Goal: Information Seeking & Learning: Check status

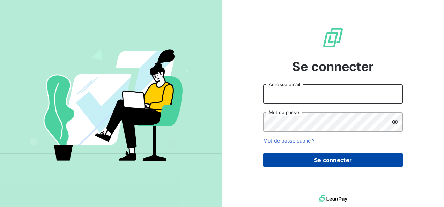
type input "[EMAIL_ADDRESS][DOMAIN_NAME]"
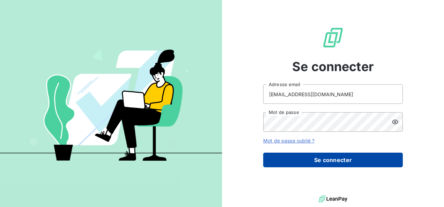
click at [320, 161] on button "Se connecter" at bounding box center [333, 160] width 140 height 15
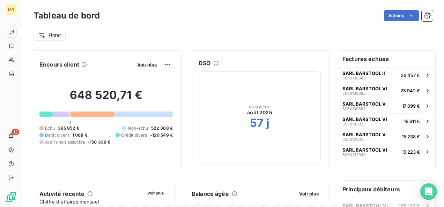
click at [180, 171] on div "Encours client Voir plus 648 520,71 € 0 Échu 395 952 € Non-échu 522 388 € Débit…" at bounding box center [106, 111] width 151 height 122
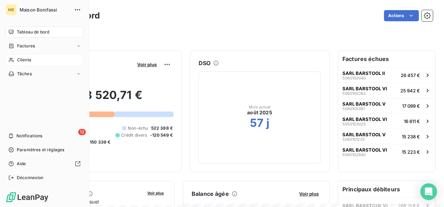
click at [26, 62] on span "Clients" at bounding box center [24, 60] width 14 height 6
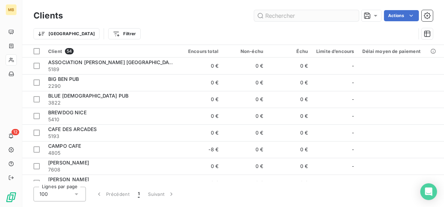
click at [272, 13] on input "text" at bounding box center [306, 15] width 105 height 11
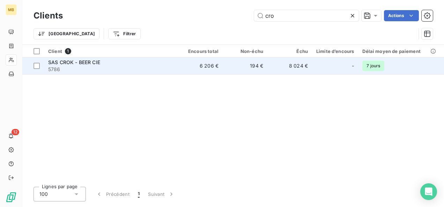
type input "cro"
click at [123, 69] on span "5786" at bounding box center [111, 69] width 126 height 7
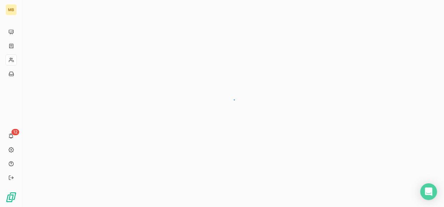
click at [123, 69] on div at bounding box center [233, 103] width 422 height 207
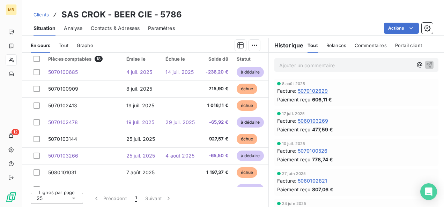
scroll to position [136, 0]
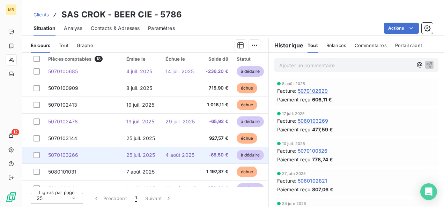
click at [177, 157] on span "4 août 2025" at bounding box center [180, 155] width 29 height 6
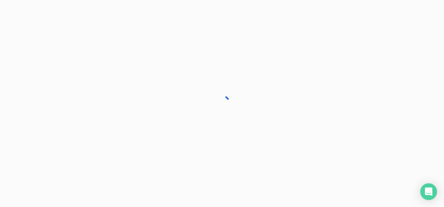
click at [177, 157] on div at bounding box center [222, 103] width 444 height 207
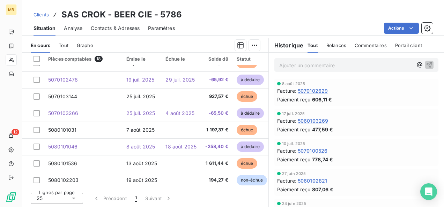
scroll to position [183, 0]
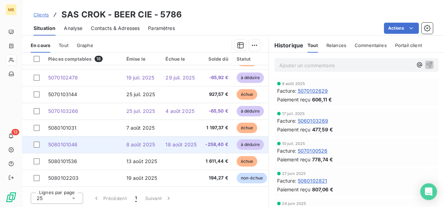
click at [193, 142] on span "18 août 2025" at bounding box center [181, 145] width 31 height 6
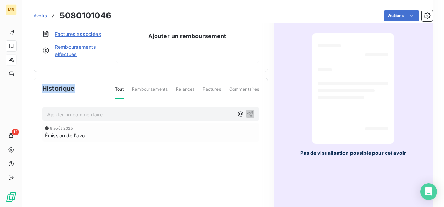
scroll to position [84, 0]
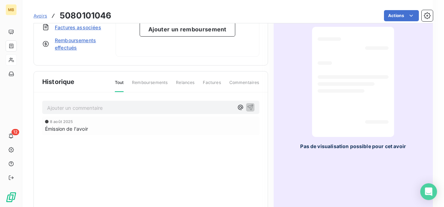
click at [66, 131] on span "Émission de l'avoir" at bounding box center [66, 128] width 43 height 7
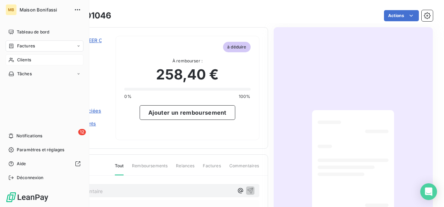
click at [19, 64] on div "Clients" at bounding box center [45, 59] width 78 height 11
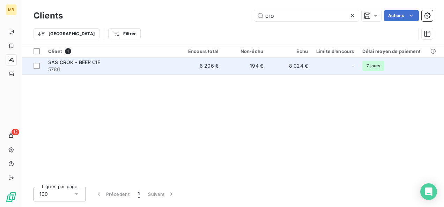
click at [119, 70] on span "5786" at bounding box center [111, 69] width 126 height 7
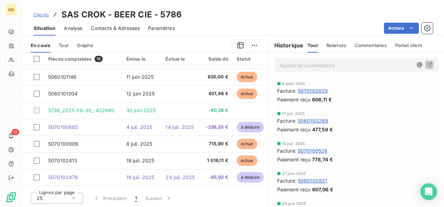
scroll to position [81, 0]
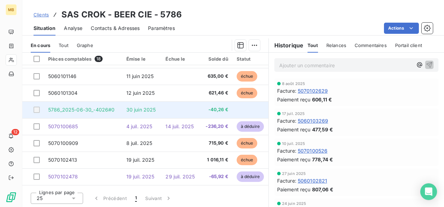
click at [219, 107] on span "-40,26 €" at bounding box center [216, 110] width 23 height 7
drag, startPoint x: 219, startPoint y: 107, endPoint x: 179, endPoint y: 114, distance: 40.4
click at [179, 114] on td at bounding box center [180, 110] width 39 height 17
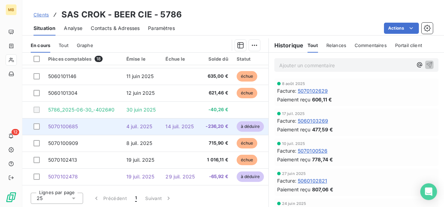
drag, startPoint x: 111, startPoint y: 110, endPoint x: 86, endPoint y: 132, distance: 33.9
click at [86, 132] on td "5070100685" at bounding box center [83, 126] width 78 height 17
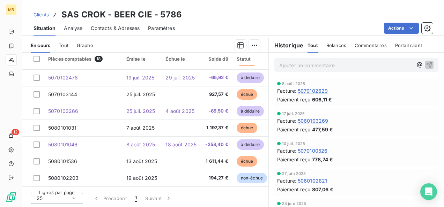
scroll to position [119, 0]
